Goal: Information Seeking & Learning: Learn about a topic

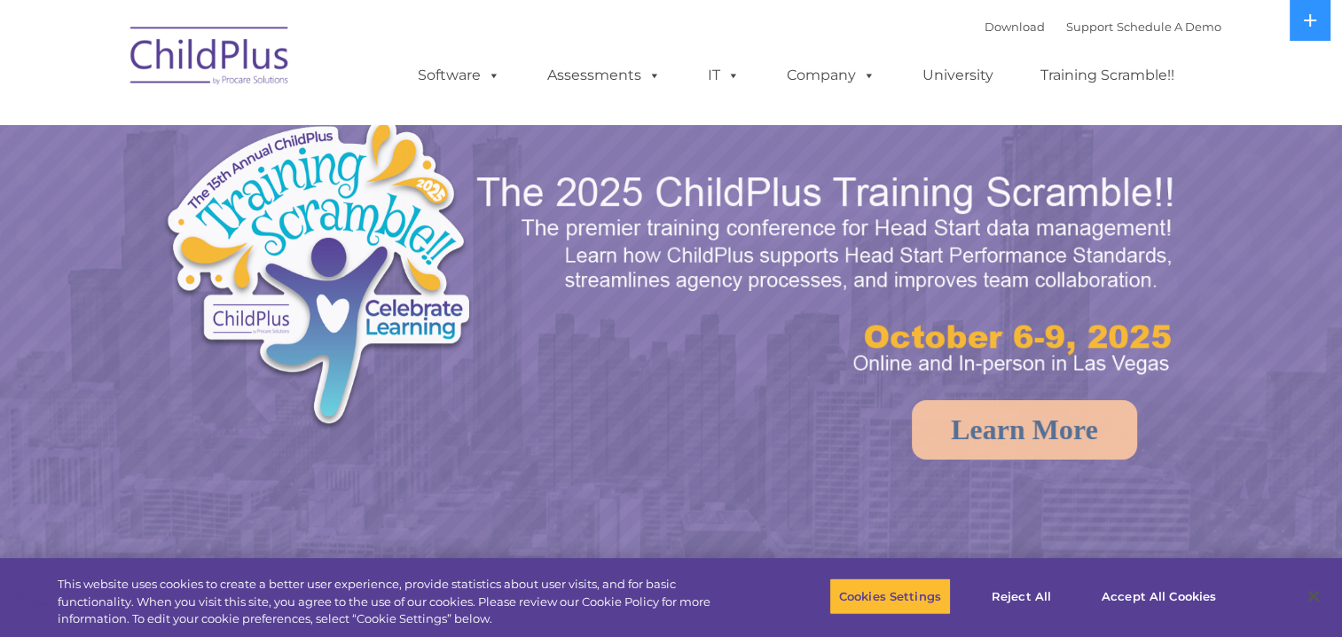
select select "MEDIUM"
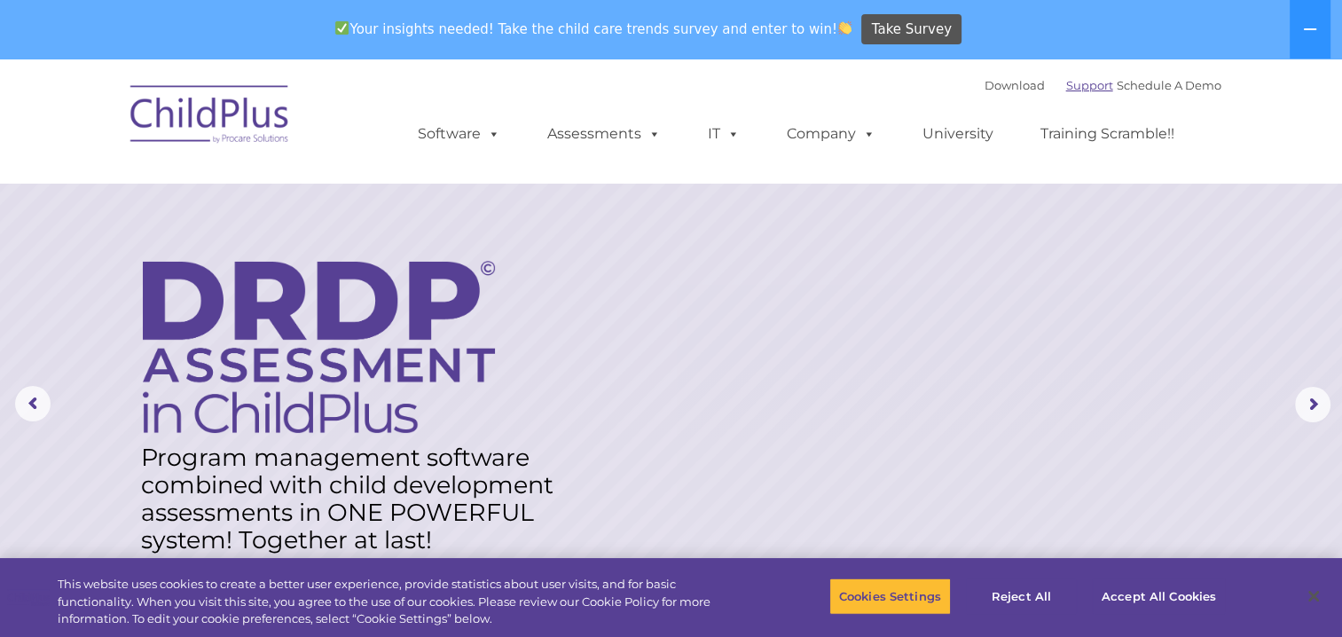
click at [1066, 79] on link "Support" at bounding box center [1089, 85] width 47 height 14
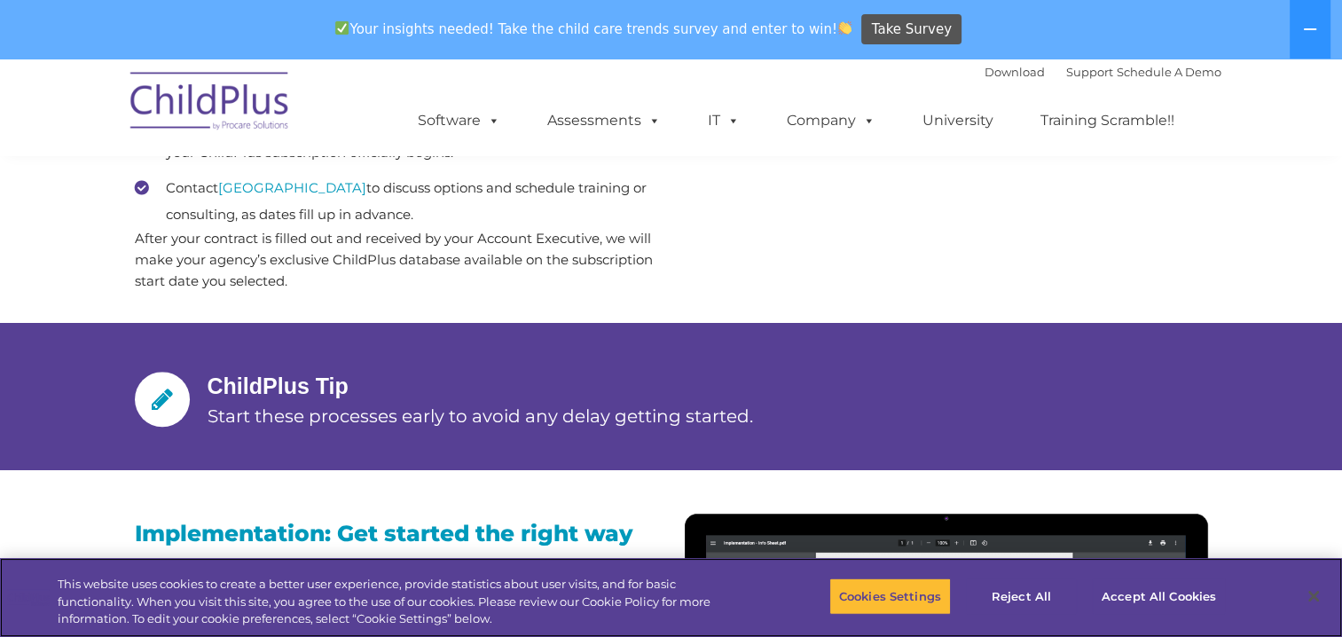
scroll to position [1207, 0]
